Goal: Information Seeking & Learning: Check status

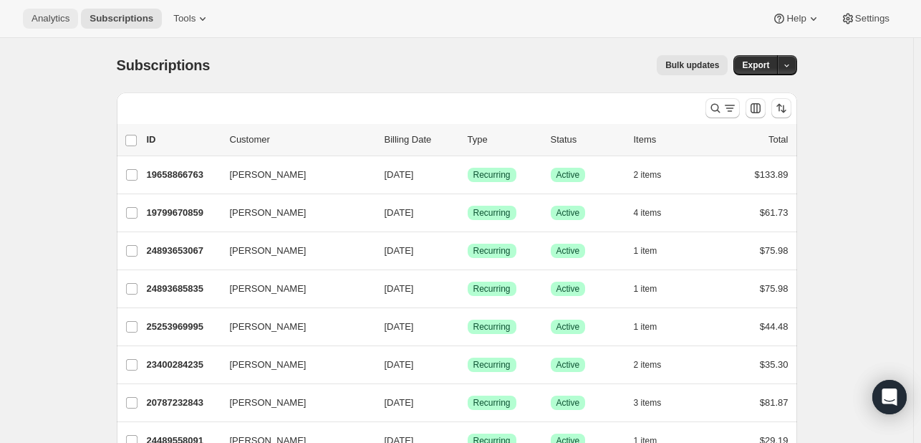
click at [68, 13] on span "Analytics" at bounding box center [51, 18] width 38 height 11
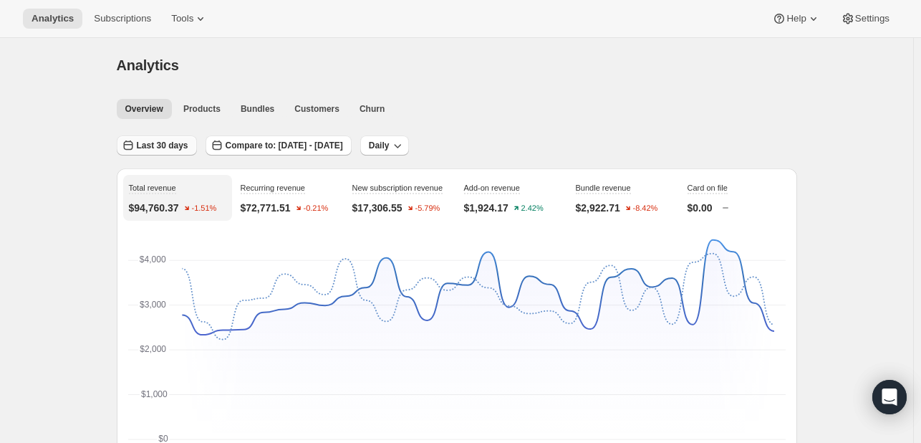
click at [148, 144] on span "Last 30 days" at bounding box center [163, 145] width 52 height 11
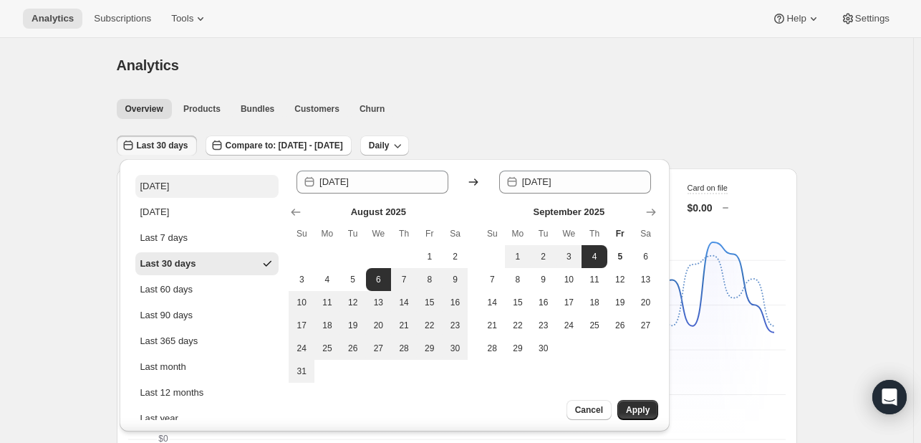
click at [178, 175] on button "Today" at bounding box center [206, 186] width 143 height 23
type input "2025-09-05"
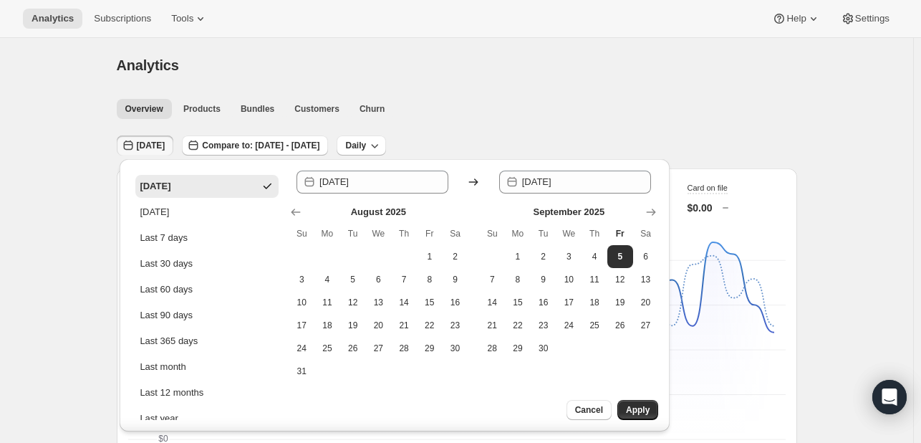
click at [660, 418] on div "Cancel Apply" at bounding box center [587, 416] width 165 height 32
click at [637, 400] on button "Apply" at bounding box center [637, 410] width 41 height 20
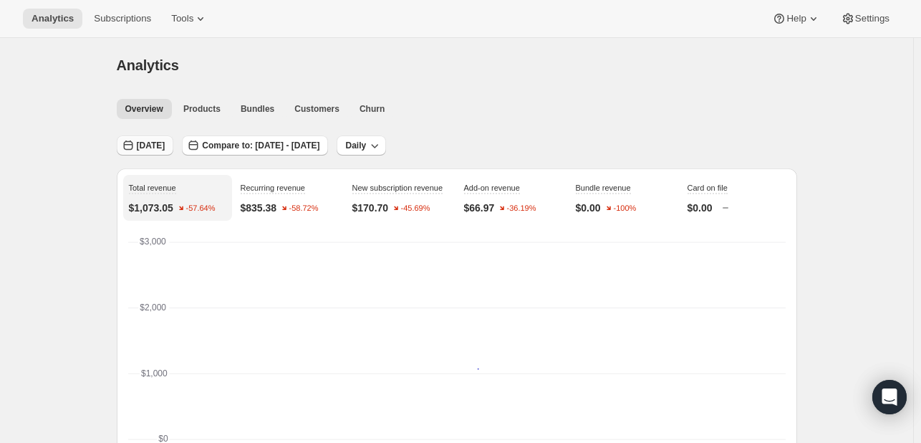
click at [160, 148] on span "Today" at bounding box center [151, 145] width 29 height 11
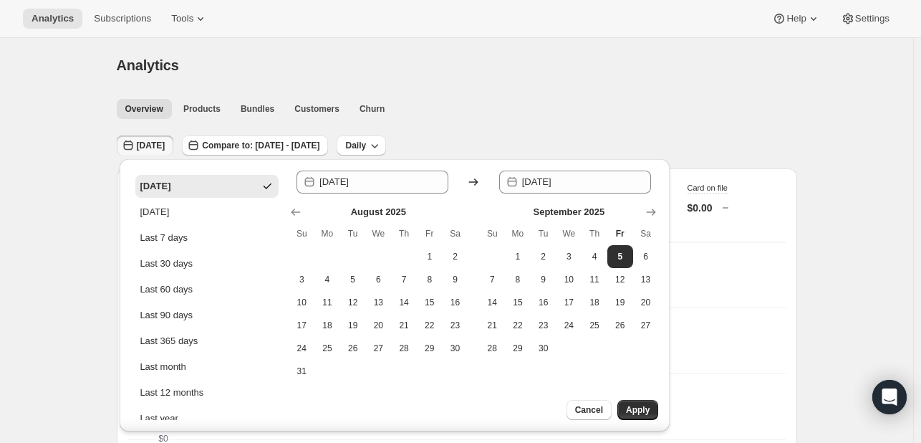
click at [498, 107] on ul "Overview Products Bundles Customers Churn More views" at bounding box center [453, 108] width 678 height 20
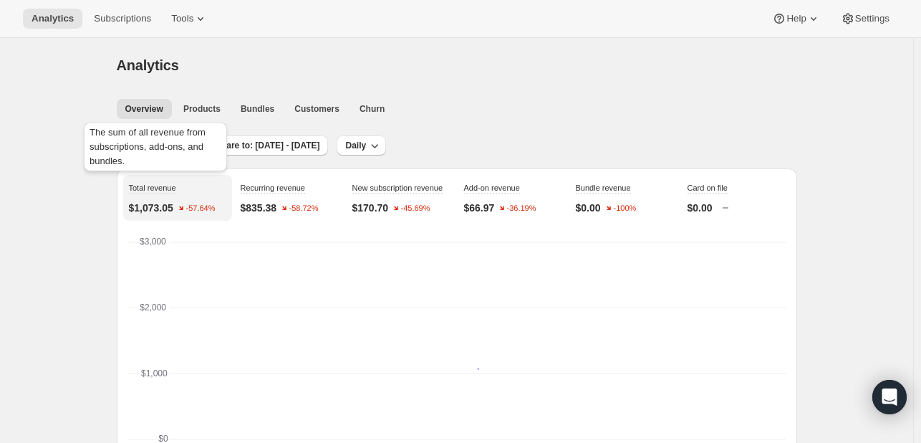
click at [153, 144] on div "The sum of all revenue from subscriptions, add-ons, and bundles." at bounding box center [155, 150] width 149 height 60
click at [152, 153] on button "Today" at bounding box center [145, 145] width 57 height 20
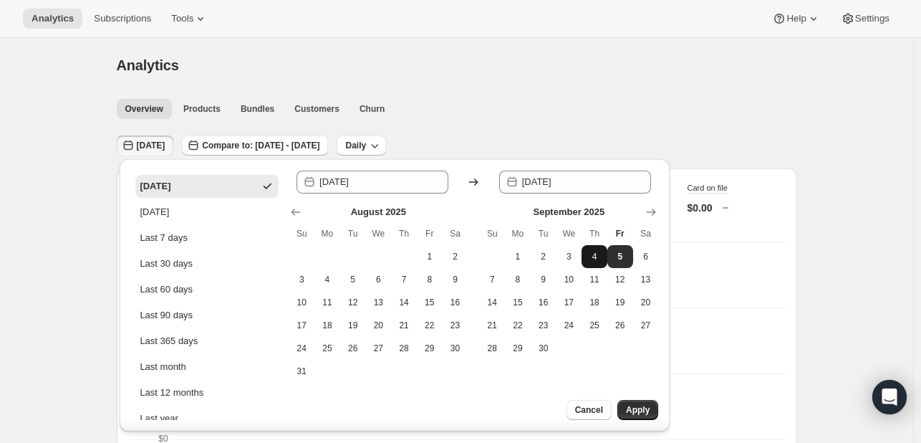
click at [596, 249] on button "4" at bounding box center [595, 256] width 26 height 23
type input "[DATE]"
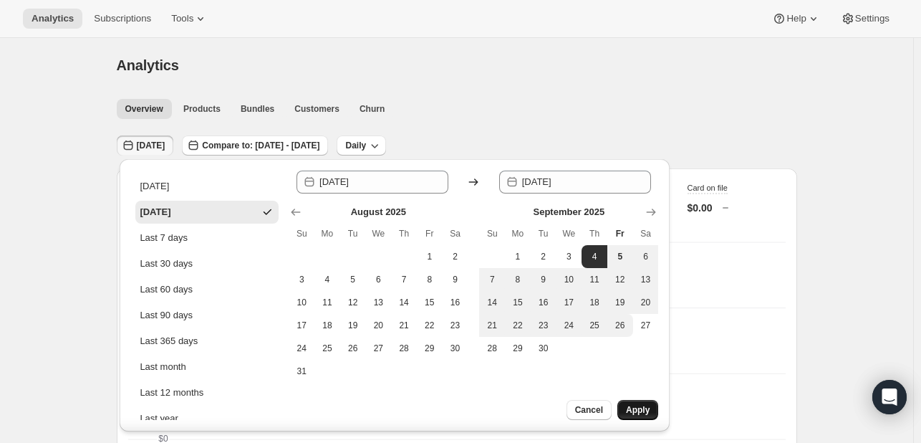
click at [650, 407] on button "Apply" at bounding box center [637, 410] width 41 height 20
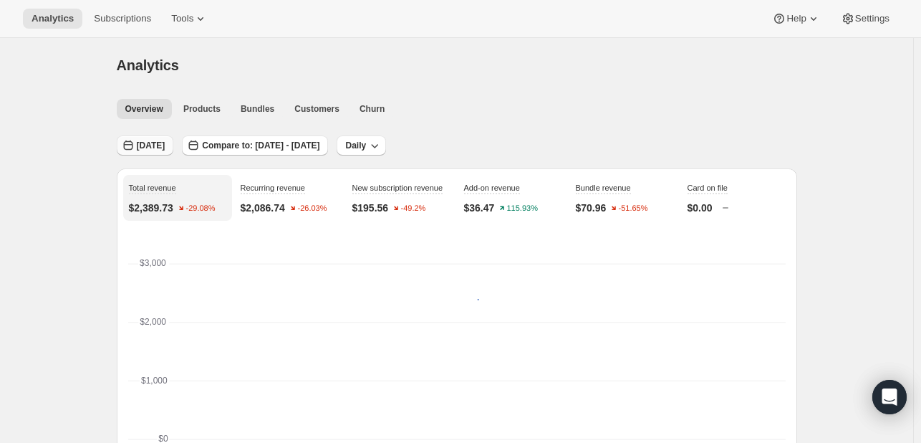
click at [152, 150] on span "Yesterday" at bounding box center [151, 145] width 29 height 11
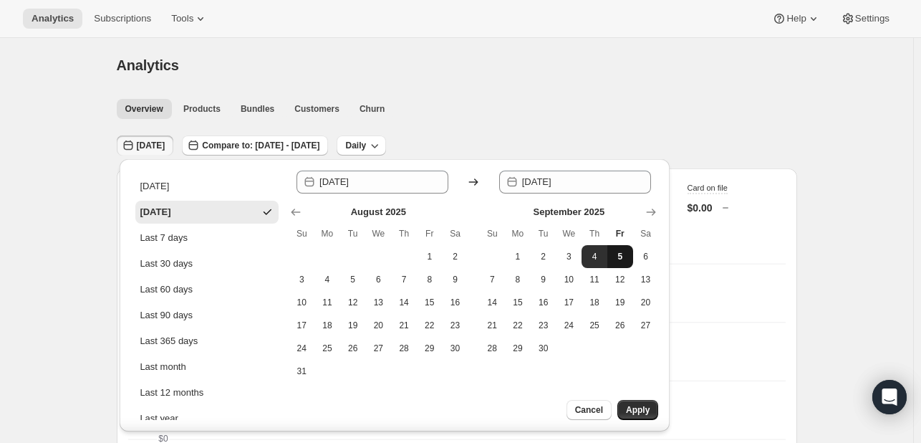
click at [619, 253] on span "5" at bounding box center [620, 256] width 14 height 11
type input "2025-09-05"
click at [619, 253] on span "5" at bounding box center [620, 256] width 14 height 11
type input "2025-09-05"
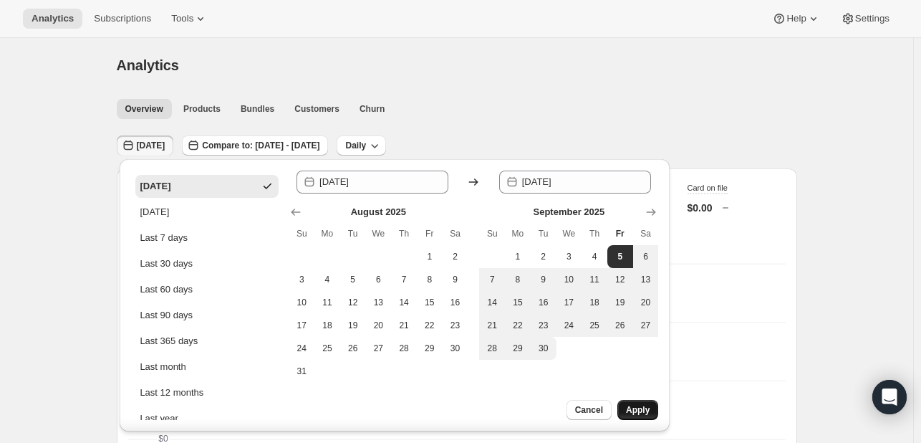
click at [633, 415] on button "Apply" at bounding box center [637, 410] width 41 height 20
